Goal: Book appointment/travel/reservation

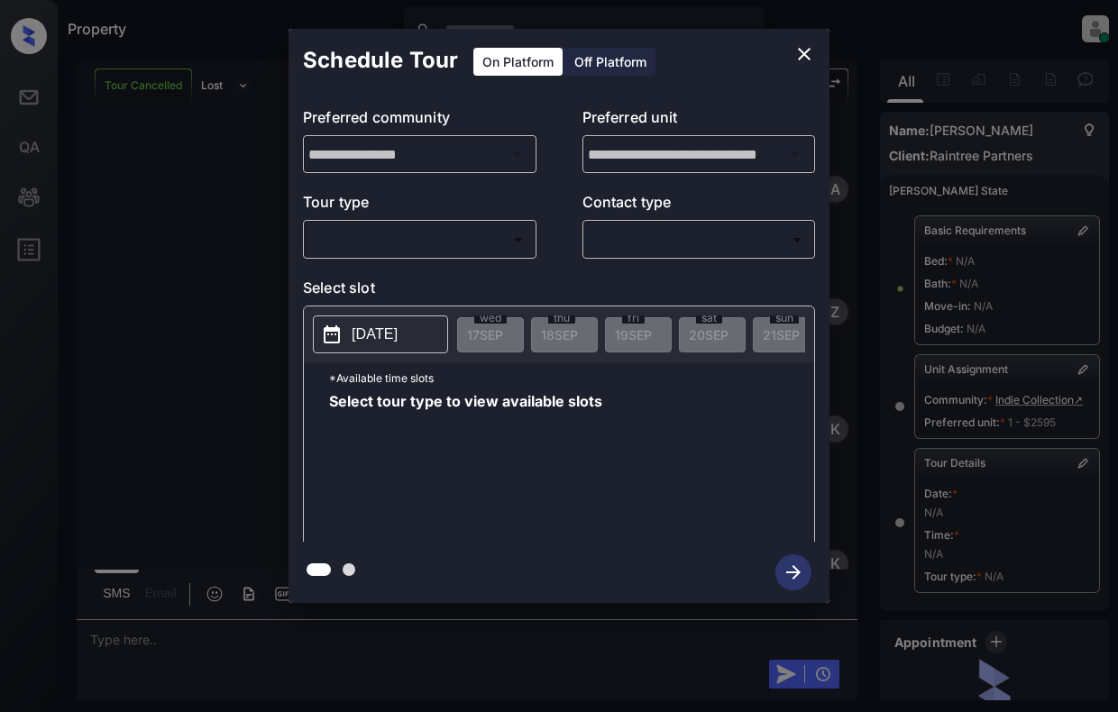
scroll to position [185, 0]
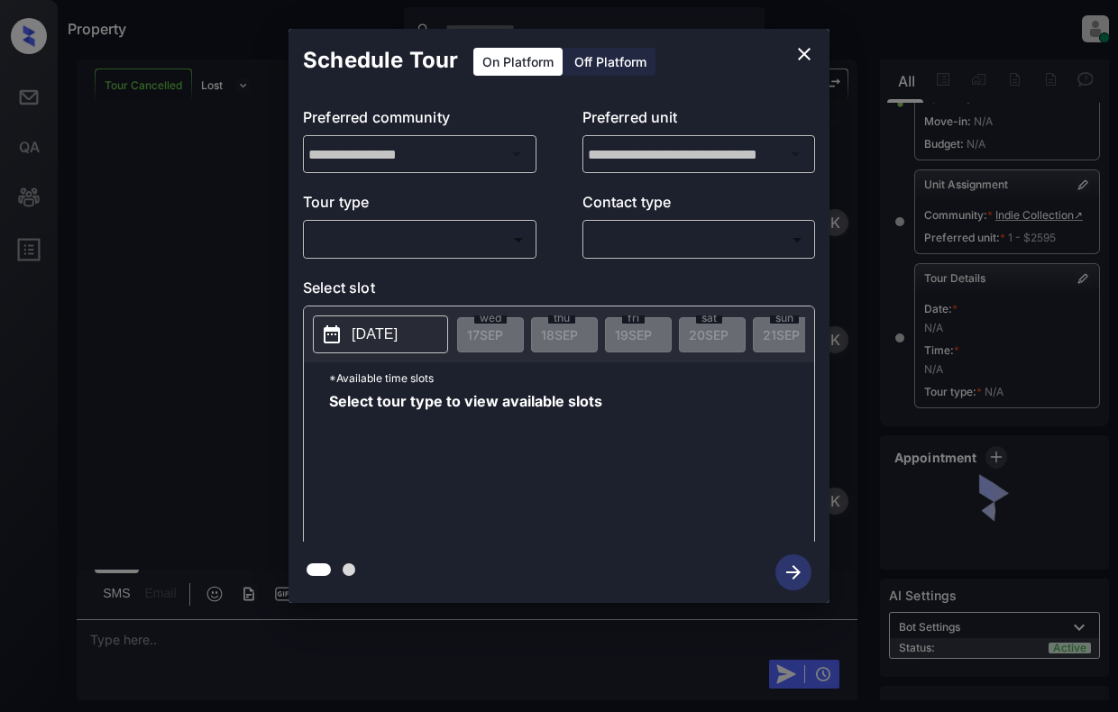
click at [419, 224] on body "Property [PERSON_NAME] Online Set yourself offline Set yourself on break Profil…" at bounding box center [559, 356] width 1118 height 712
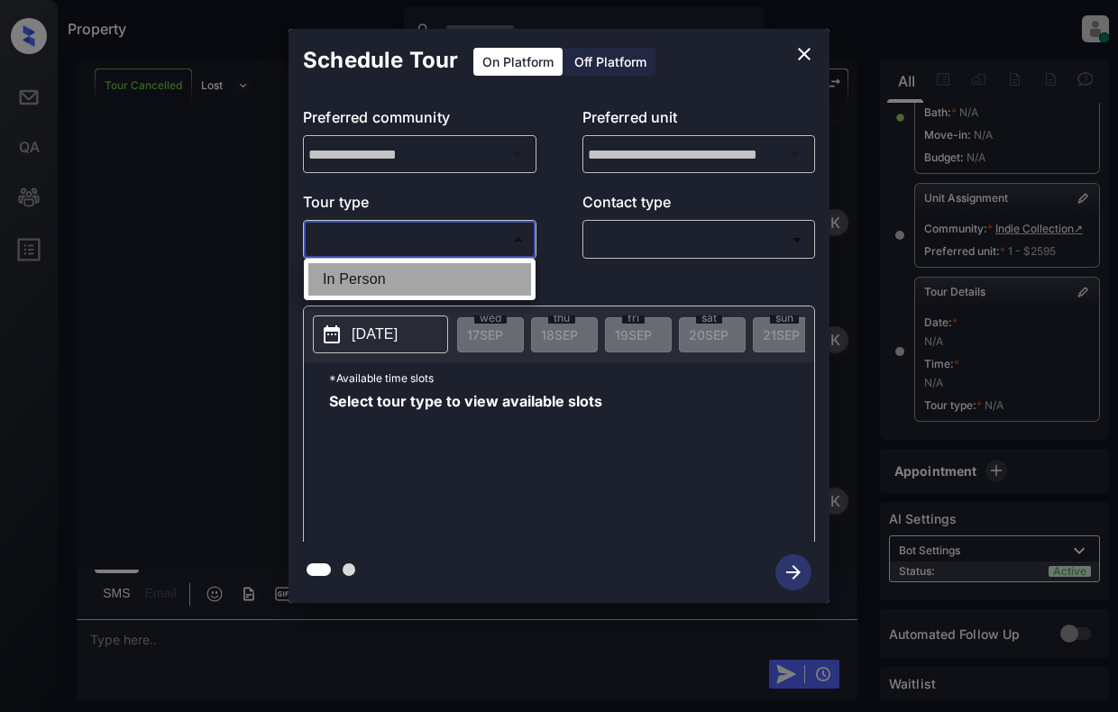
click at [424, 266] on li "In Person" at bounding box center [419, 279] width 223 height 32
type input "********"
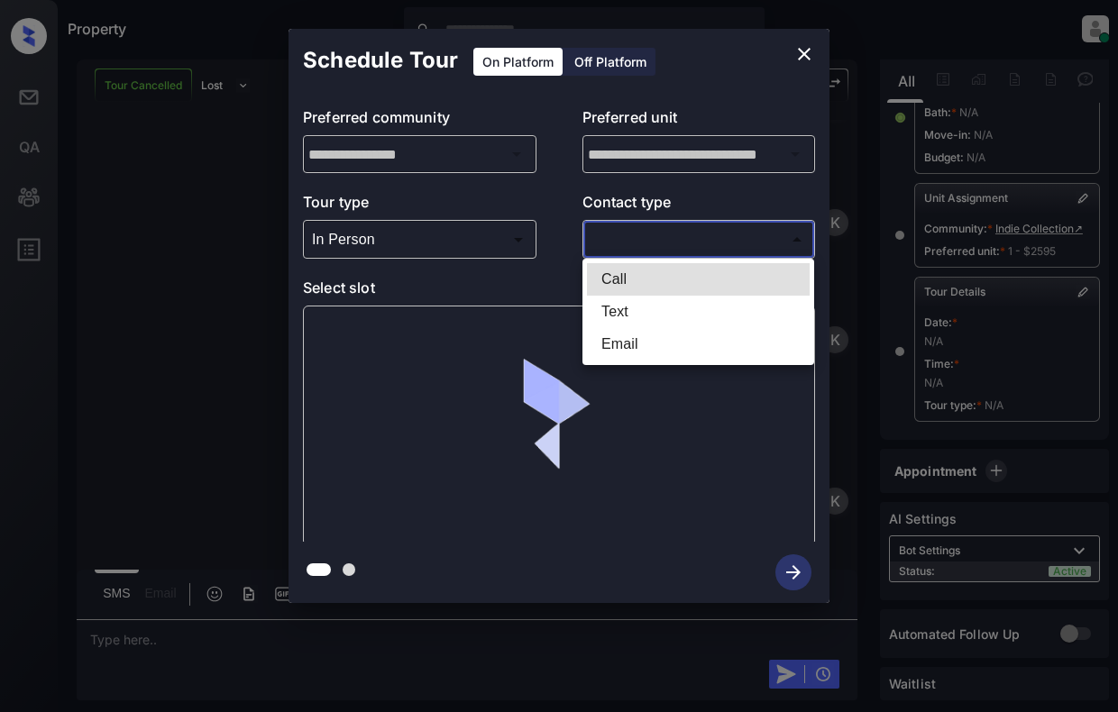
click at [639, 251] on body "Property [PERSON_NAME] Online Set yourself offline Set yourself on break Profil…" at bounding box center [559, 356] width 1118 height 712
click at [635, 309] on li "Text" at bounding box center [698, 312] width 223 height 32
type input "****"
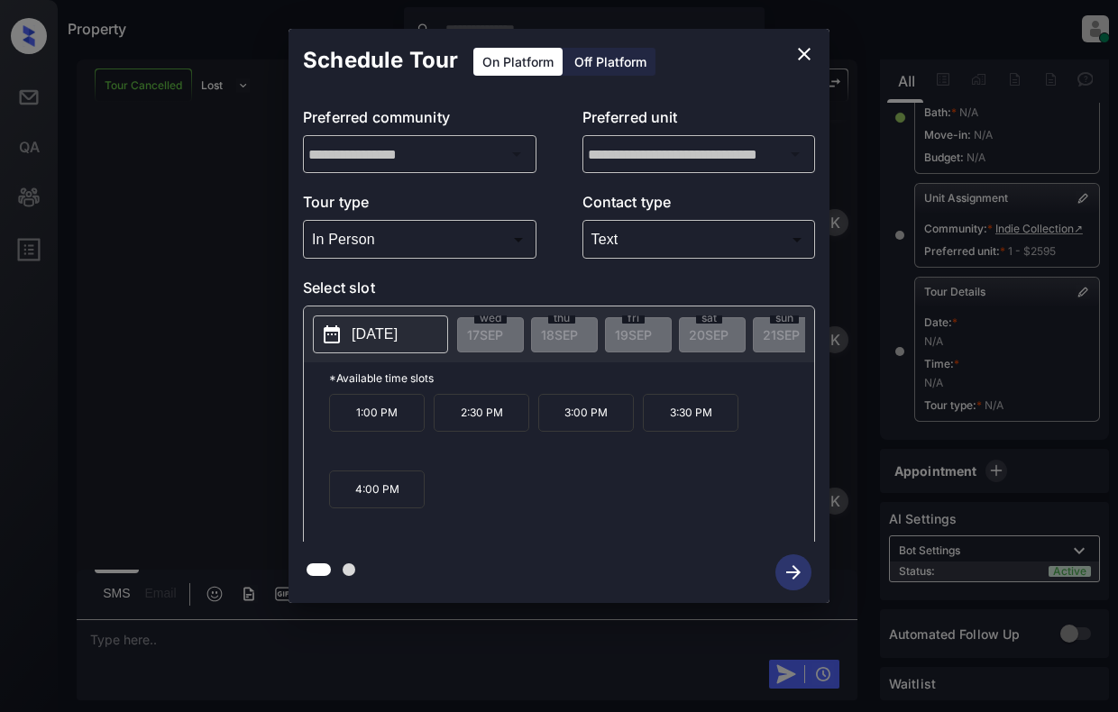
click at [398, 339] on p "[DATE]" at bounding box center [375, 335] width 46 height 22
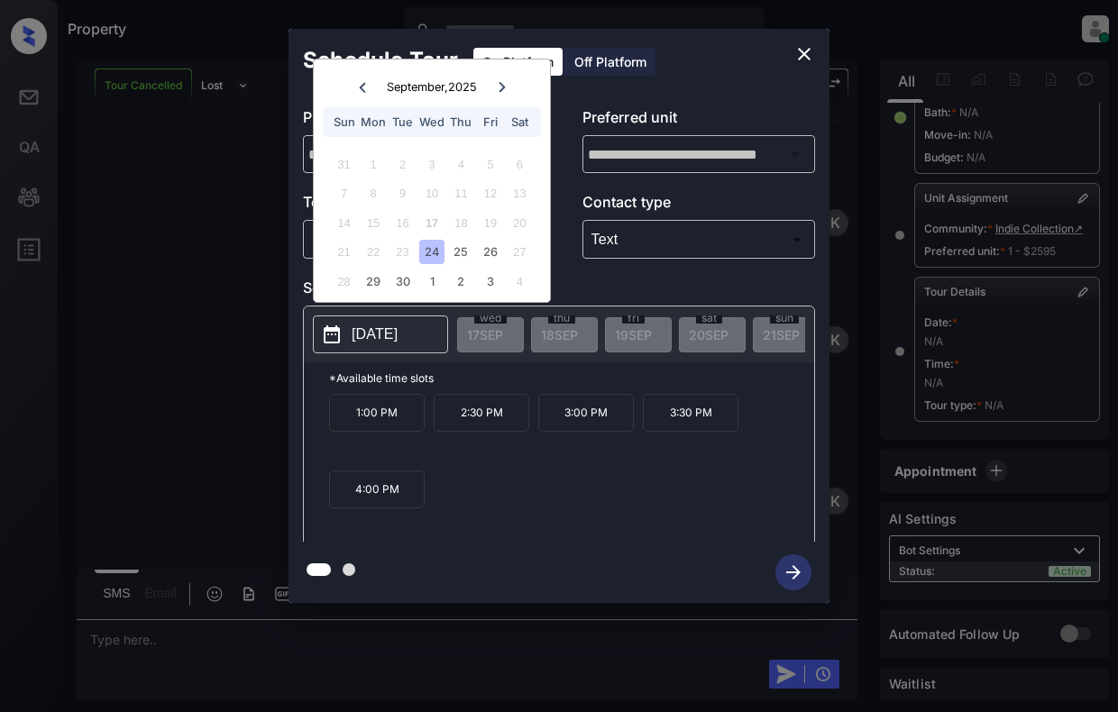
click at [431, 247] on div "24" at bounding box center [431, 252] width 24 height 24
click at [469, 245] on div "25" at bounding box center [461, 252] width 24 height 24
click at [434, 248] on div "24" at bounding box center [431, 252] width 24 height 24
click at [592, 424] on p "3:00 PM" at bounding box center [586, 413] width 96 height 38
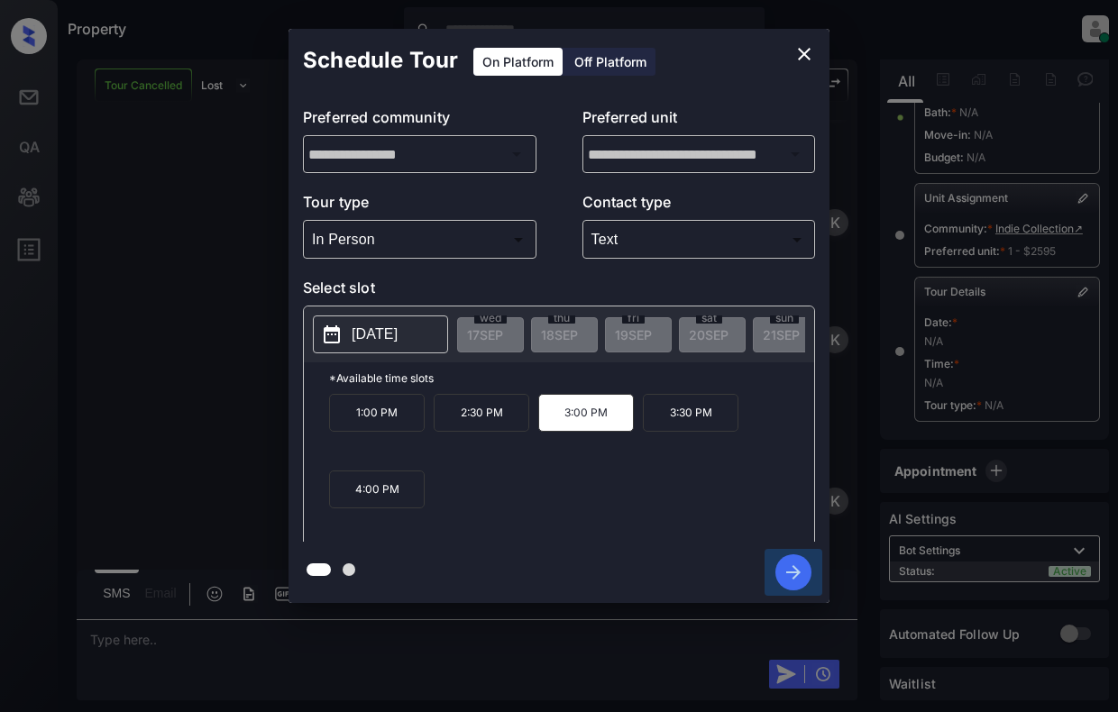
click at [800, 573] on icon "button" at bounding box center [793, 572] width 14 height 14
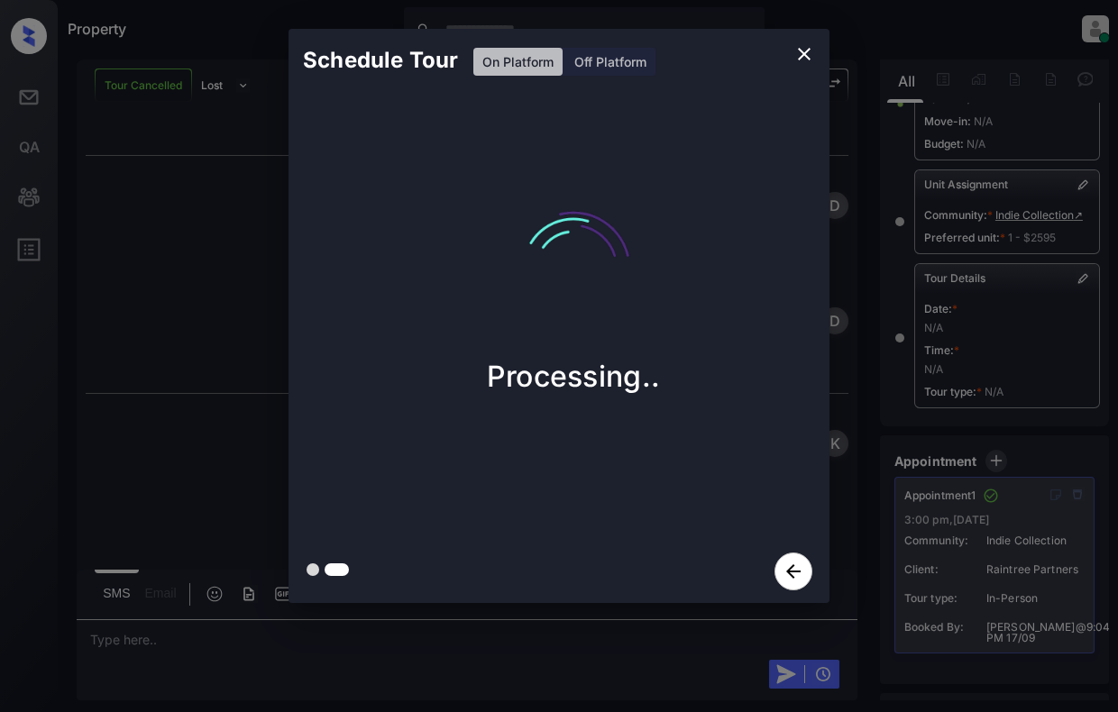
scroll to position [19532, 0]
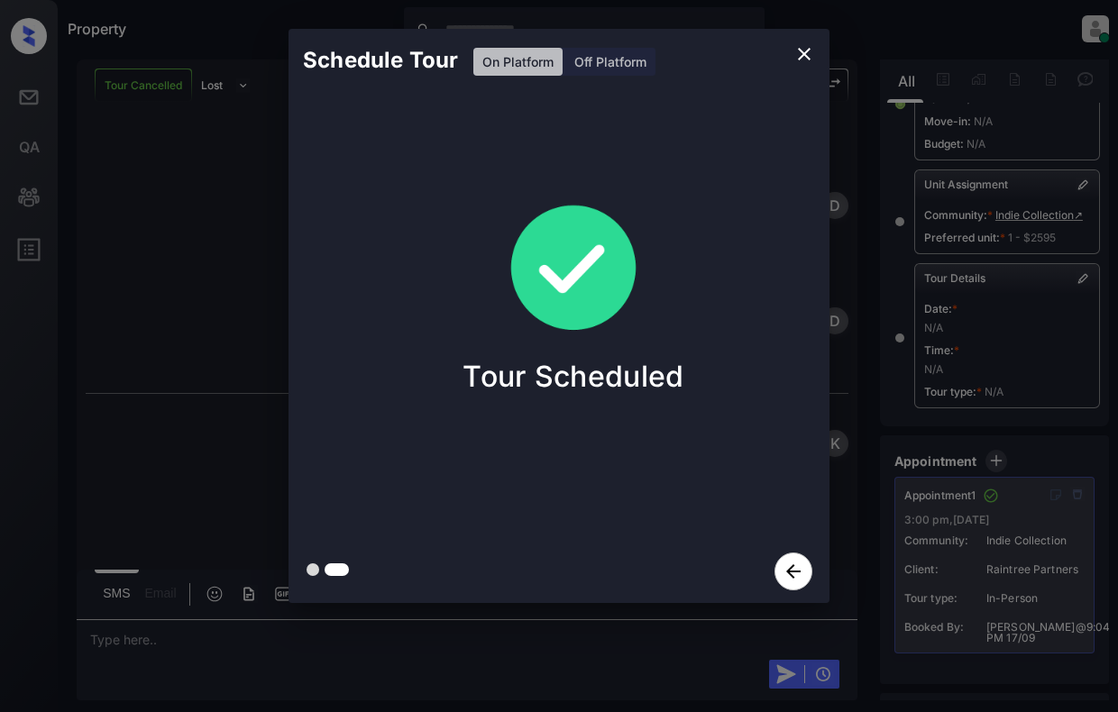
click at [870, 352] on div "Schedule Tour On Platform Off Platform Tour Scheduled" at bounding box center [559, 316] width 1118 height 632
